Goal: Information Seeking & Learning: Learn about a topic

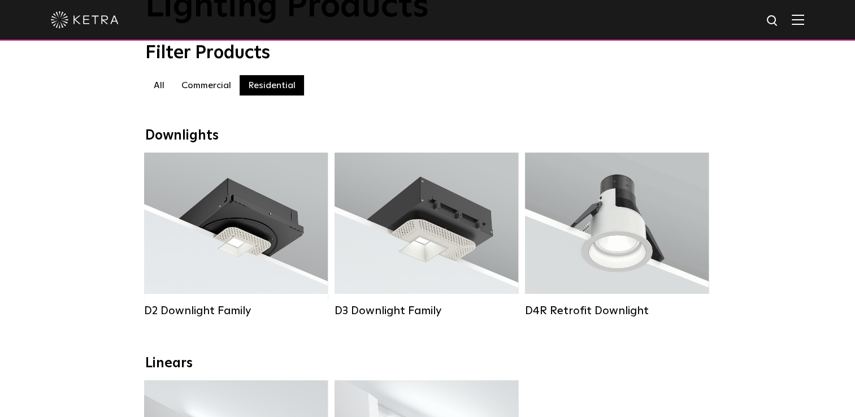
scroll to position [99, 0]
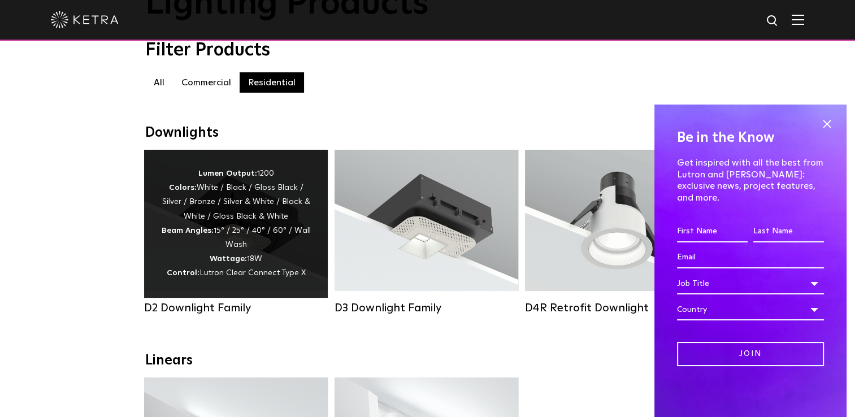
click at [256, 212] on div "Lumen Output: 1200 Colors: White / Black / Gloss Black / Silver / Bronze / Silv…" at bounding box center [236, 224] width 150 height 114
